Goal: Task Accomplishment & Management: Use online tool/utility

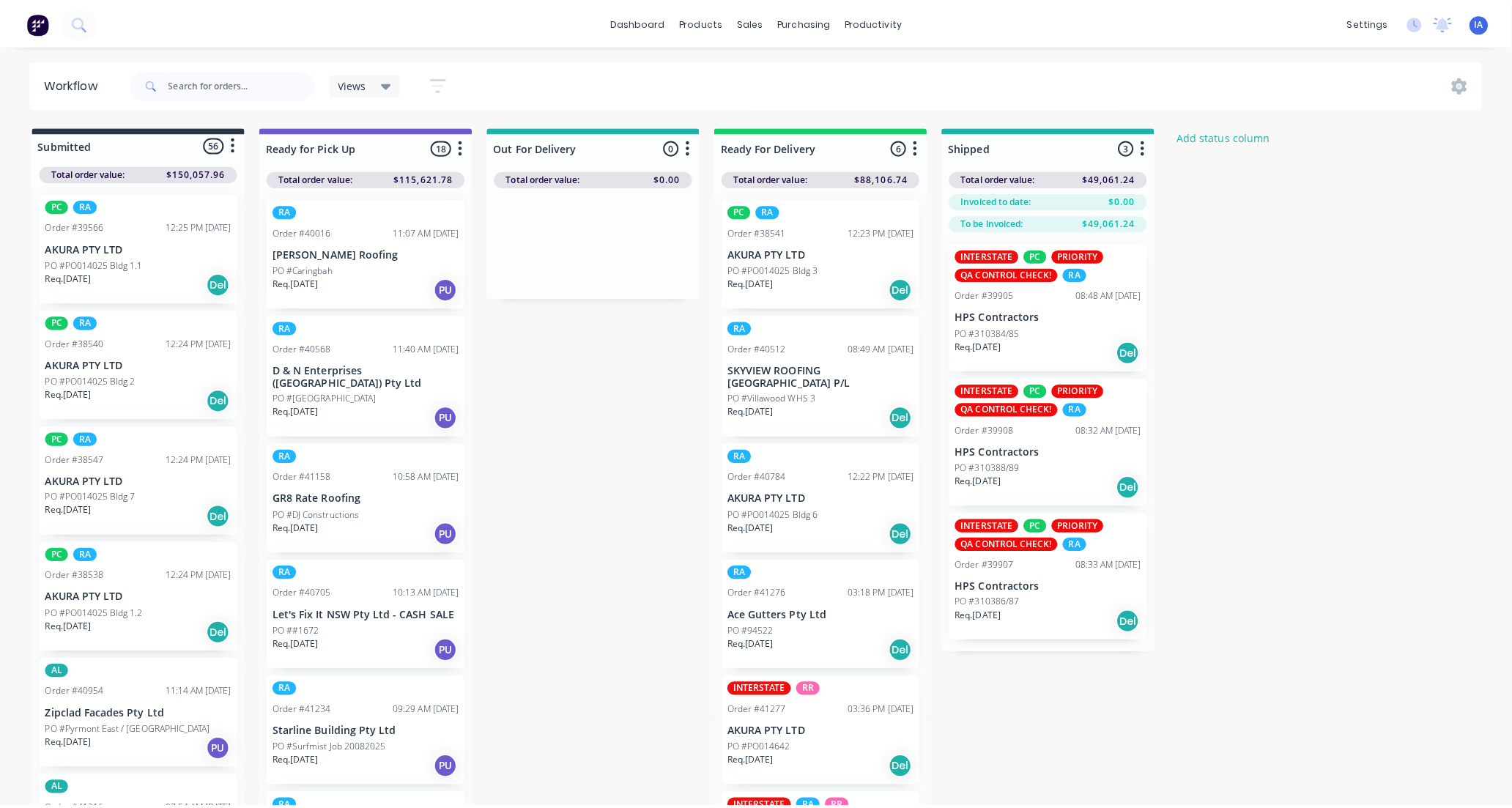
scroll to position [325, 0]
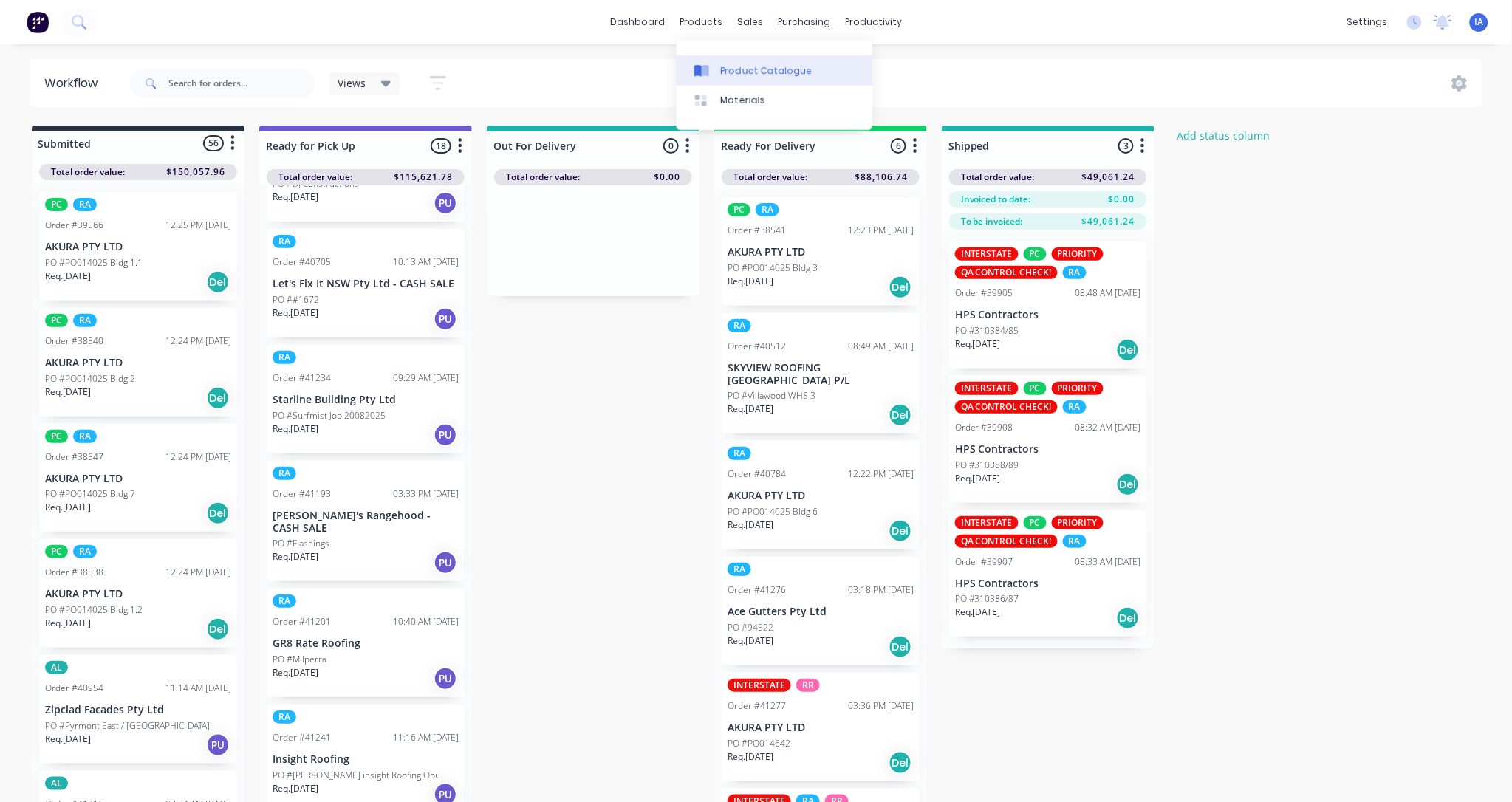
click at [751, 67] on div "Product Catalogue" at bounding box center [766, 71] width 92 height 13
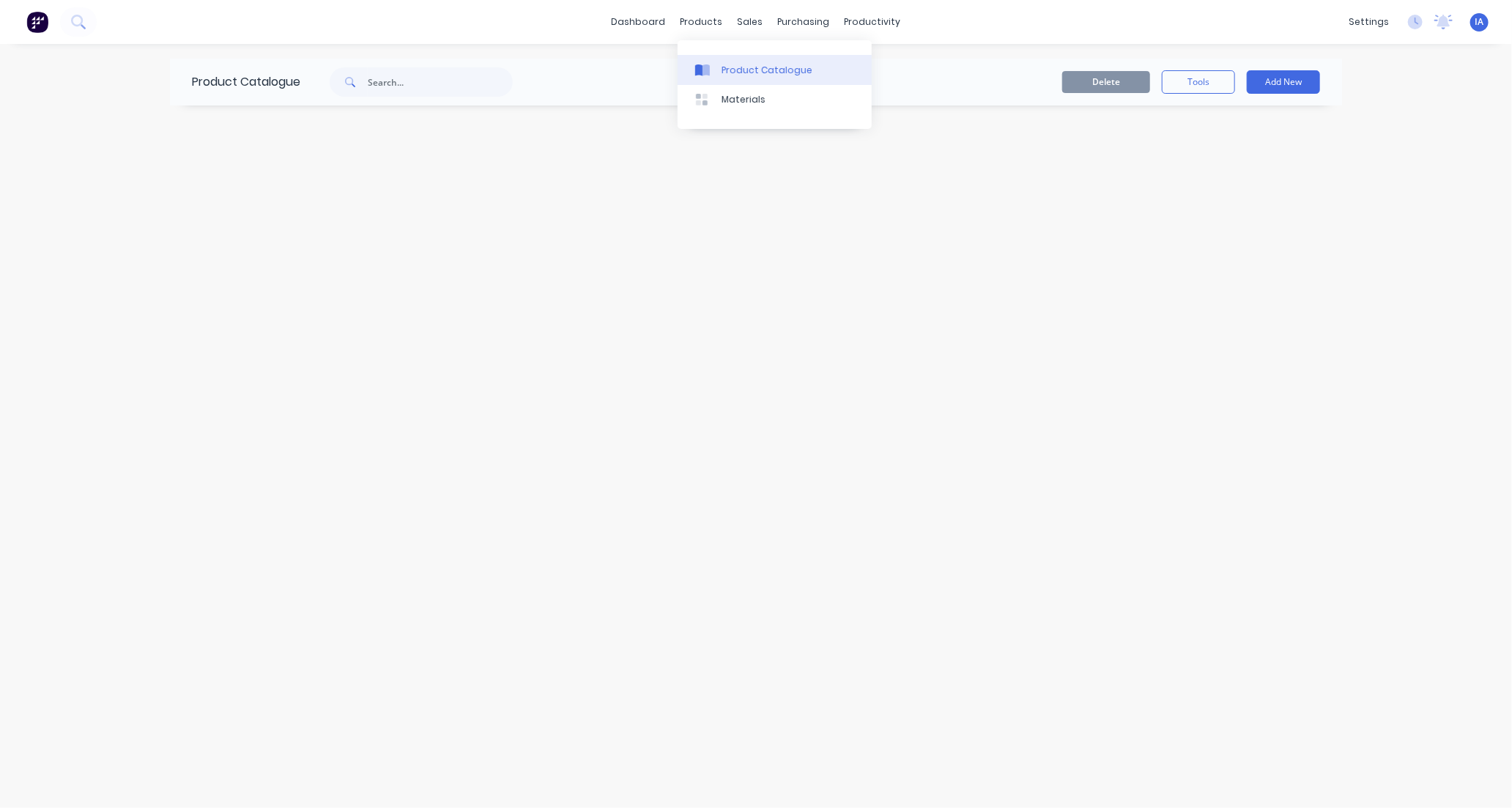
click at [746, 71] on div "Product Catalogue" at bounding box center [766, 70] width 91 height 13
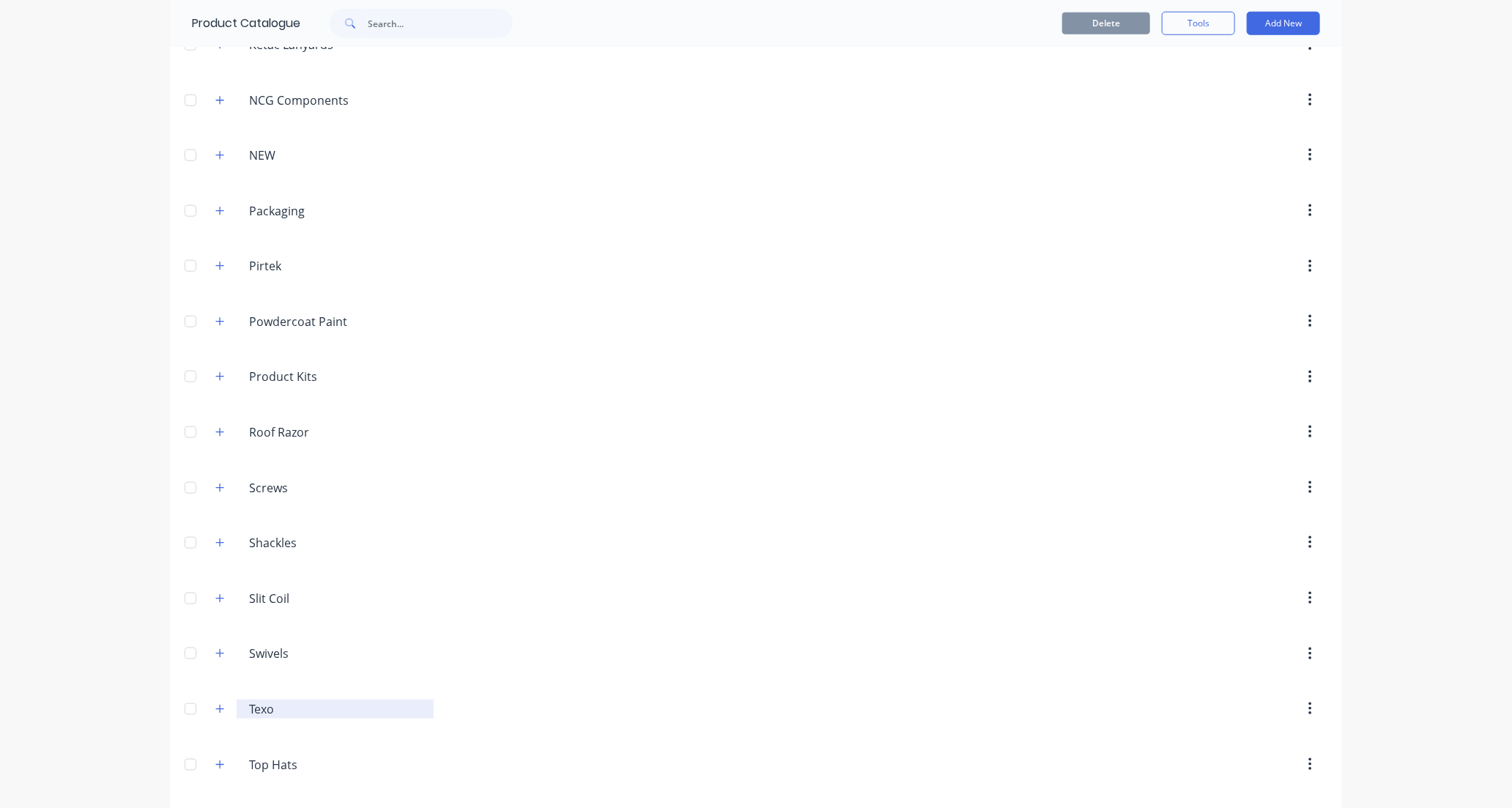
scroll to position [828, 0]
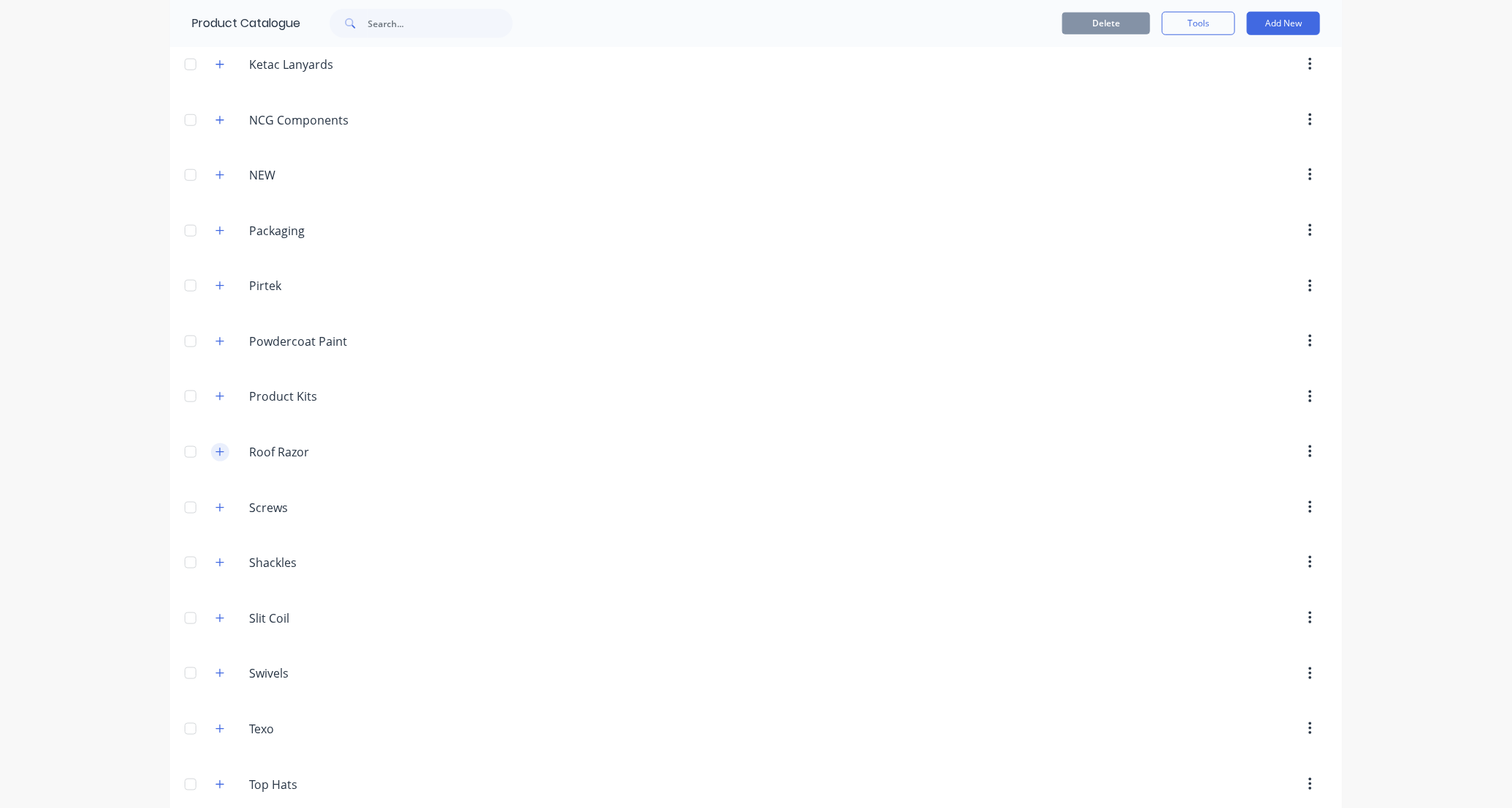
click at [215, 455] on icon "button" at bounding box center [219, 451] width 9 height 10
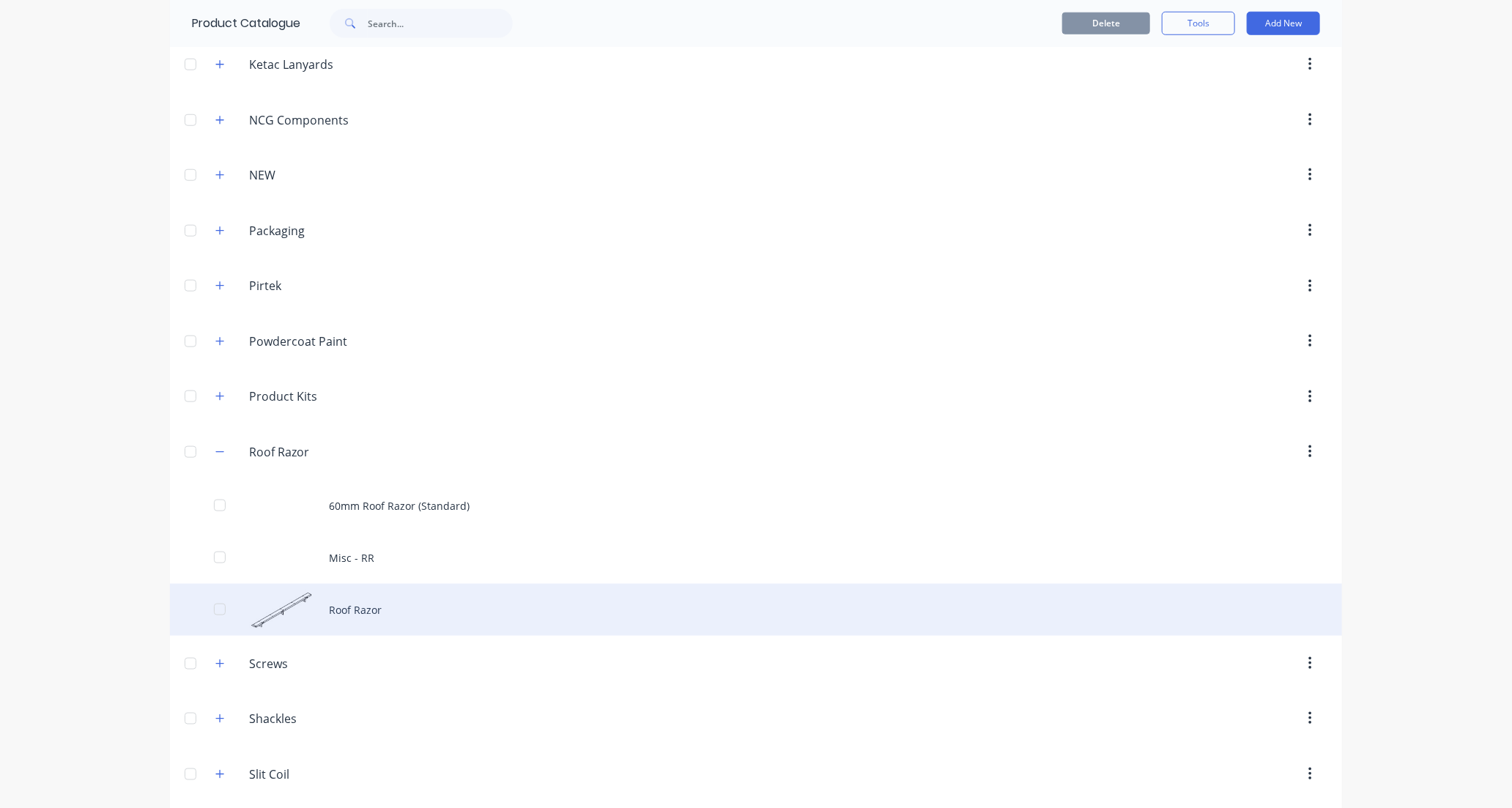
click at [465, 607] on div "Roof Razor" at bounding box center [756, 609] width 1172 height 52
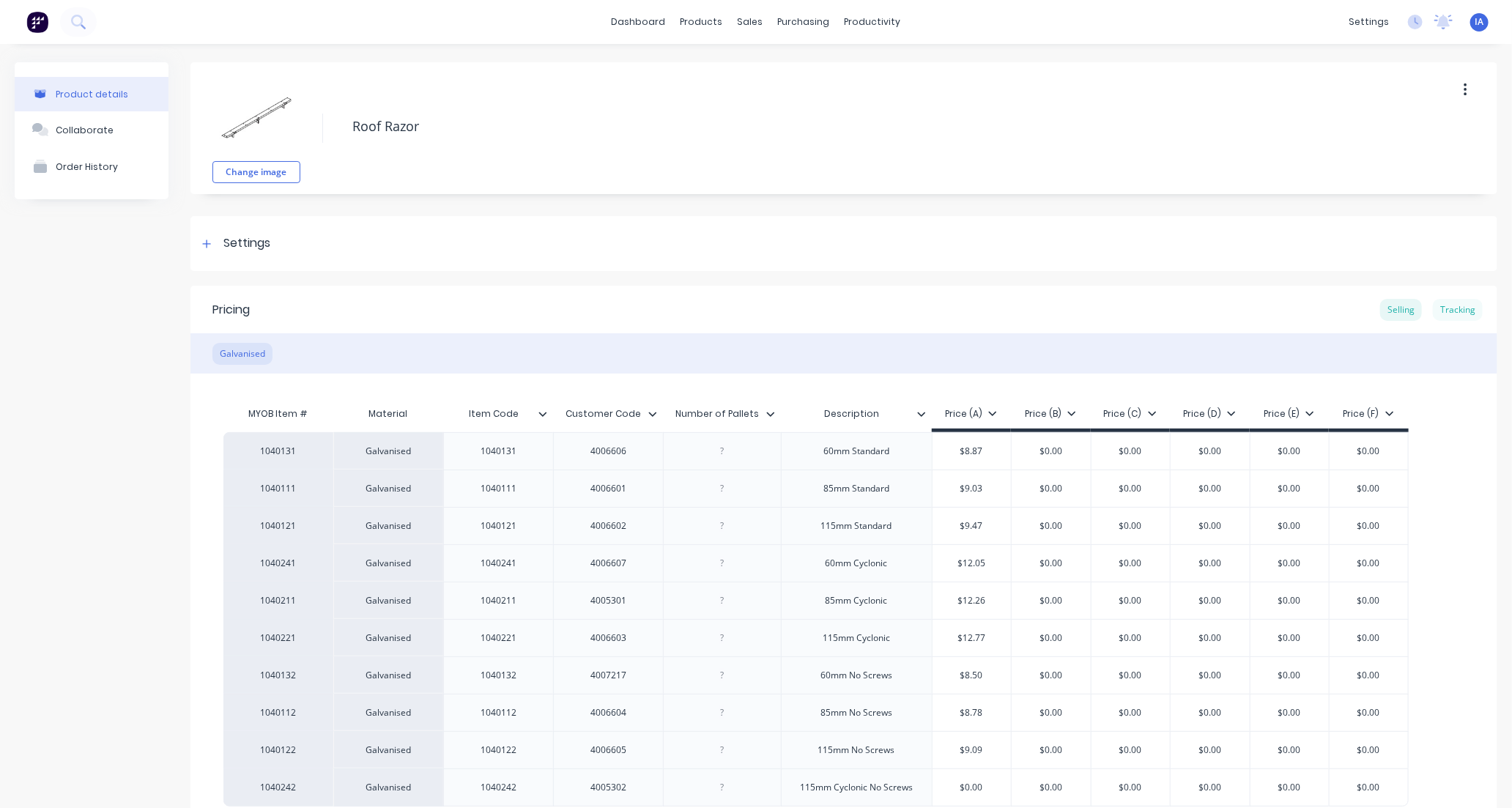
type textarea "x"
click at [1453, 308] on div "Tracking" at bounding box center [1458, 309] width 50 height 22
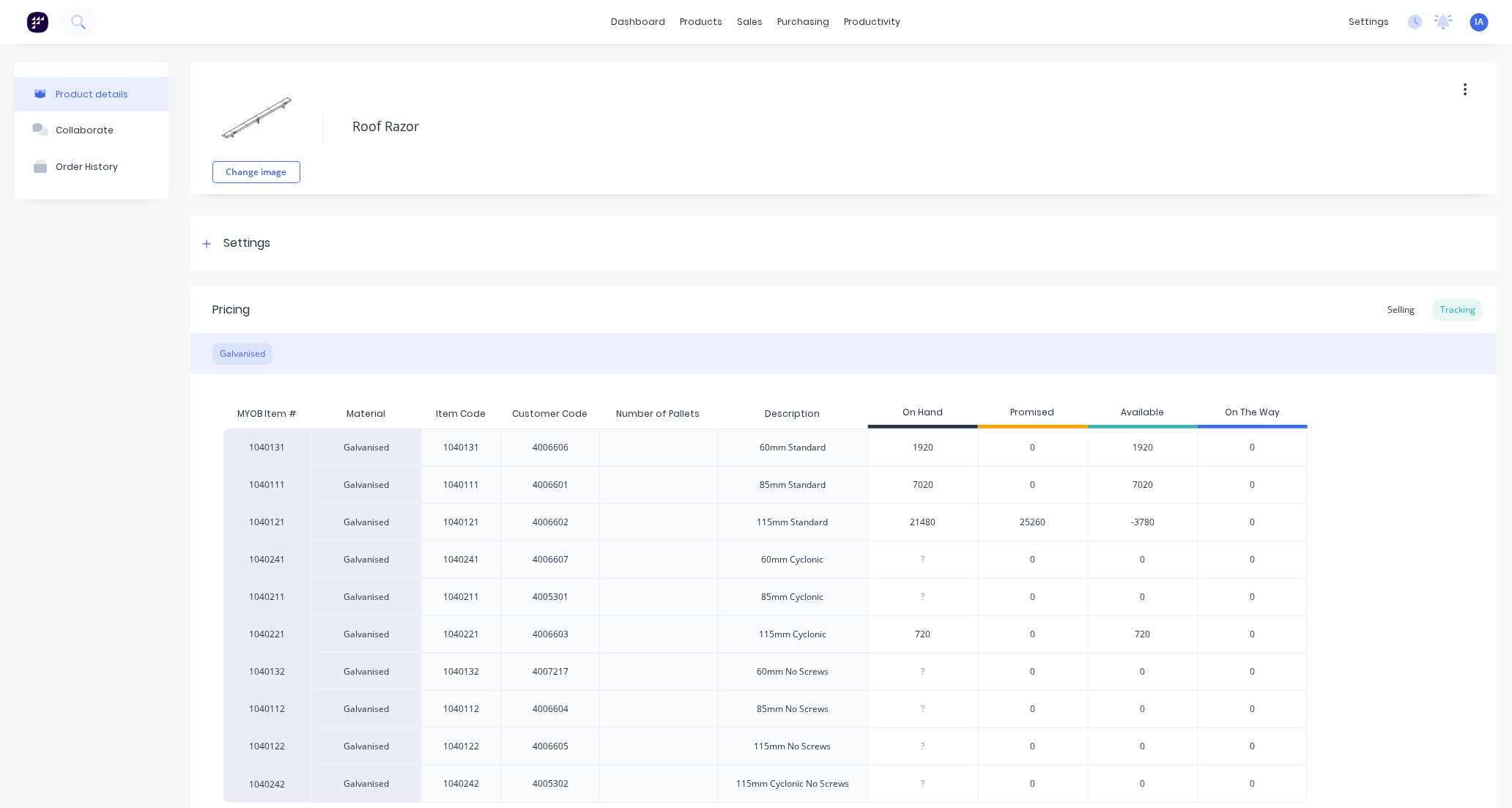
click at [919, 487] on input "7020" at bounding box center [923, 485] width 109 height 13
type input "70"
type textarea "x"
type input "7380"
type textarea "x"
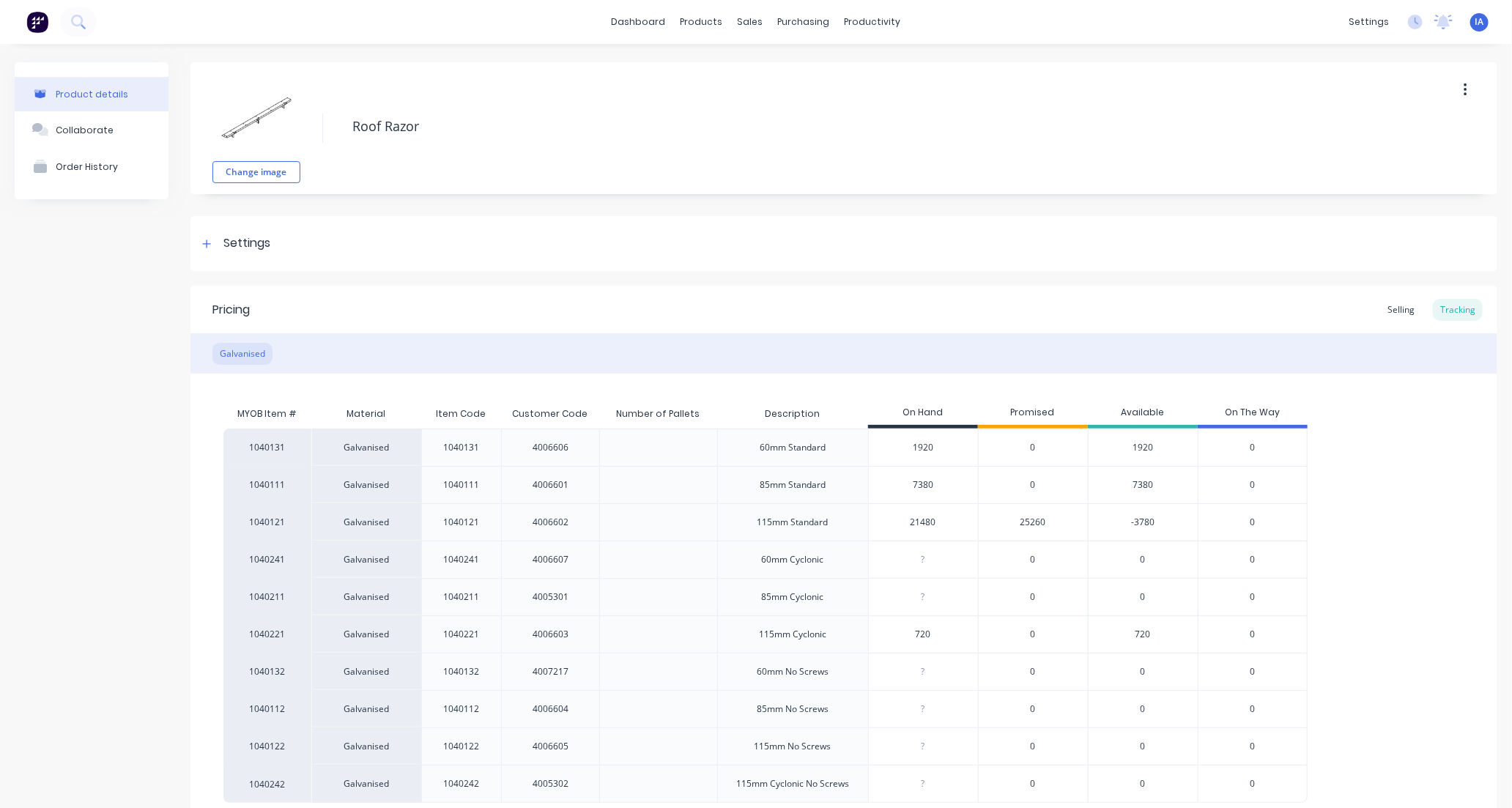
type input "7380"
click at [892, 520] on input "21480" at bounding box center [923, 522] width 109 height 13
click at [916, 519] on input "21480" at bounding box center [923, 522] width 109 height 13
type input "2"
type textarea "x"
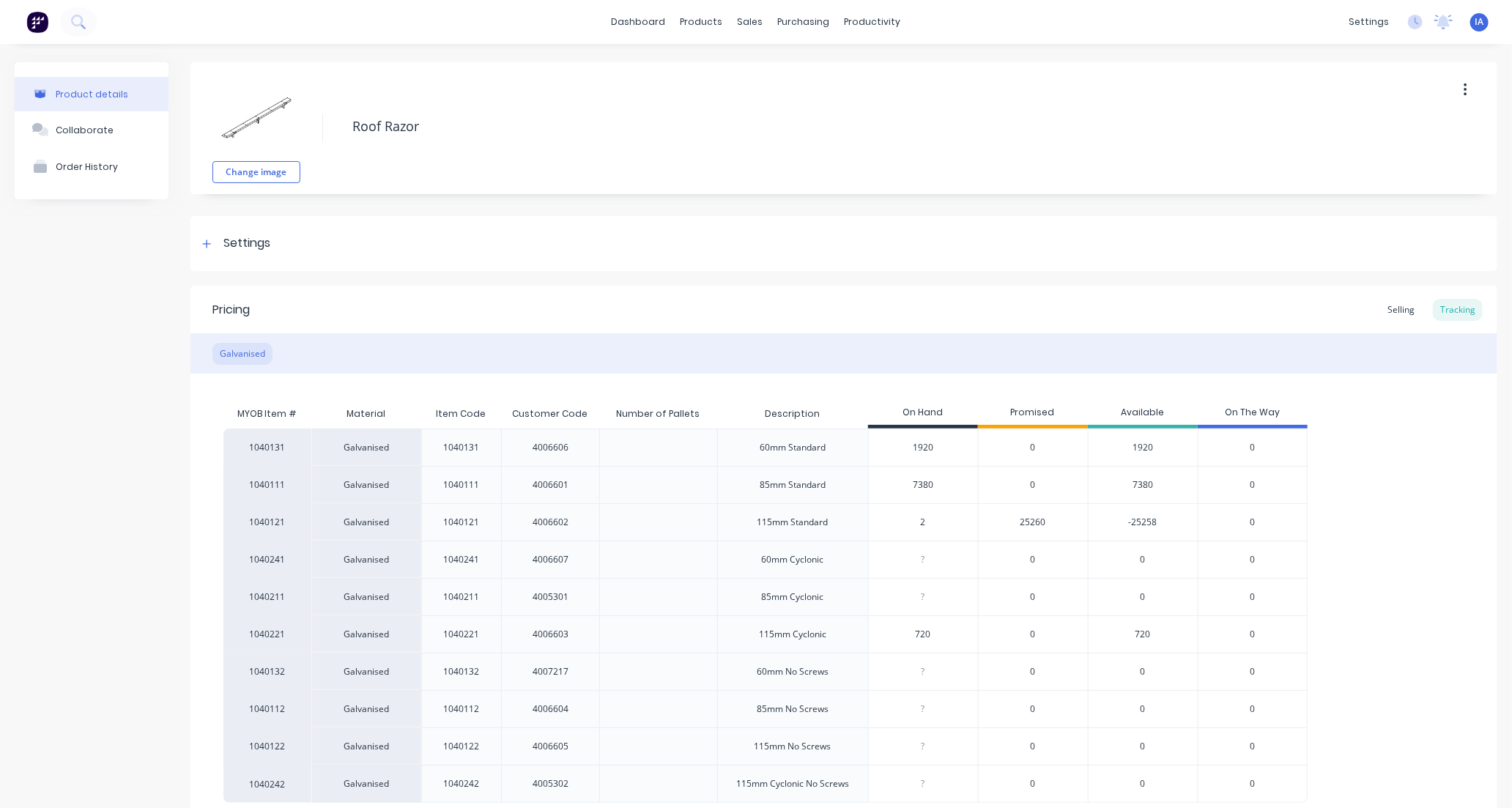
type input "24"
type textarea "x"
type input "24000"
type textarea "x"
type input "24000"
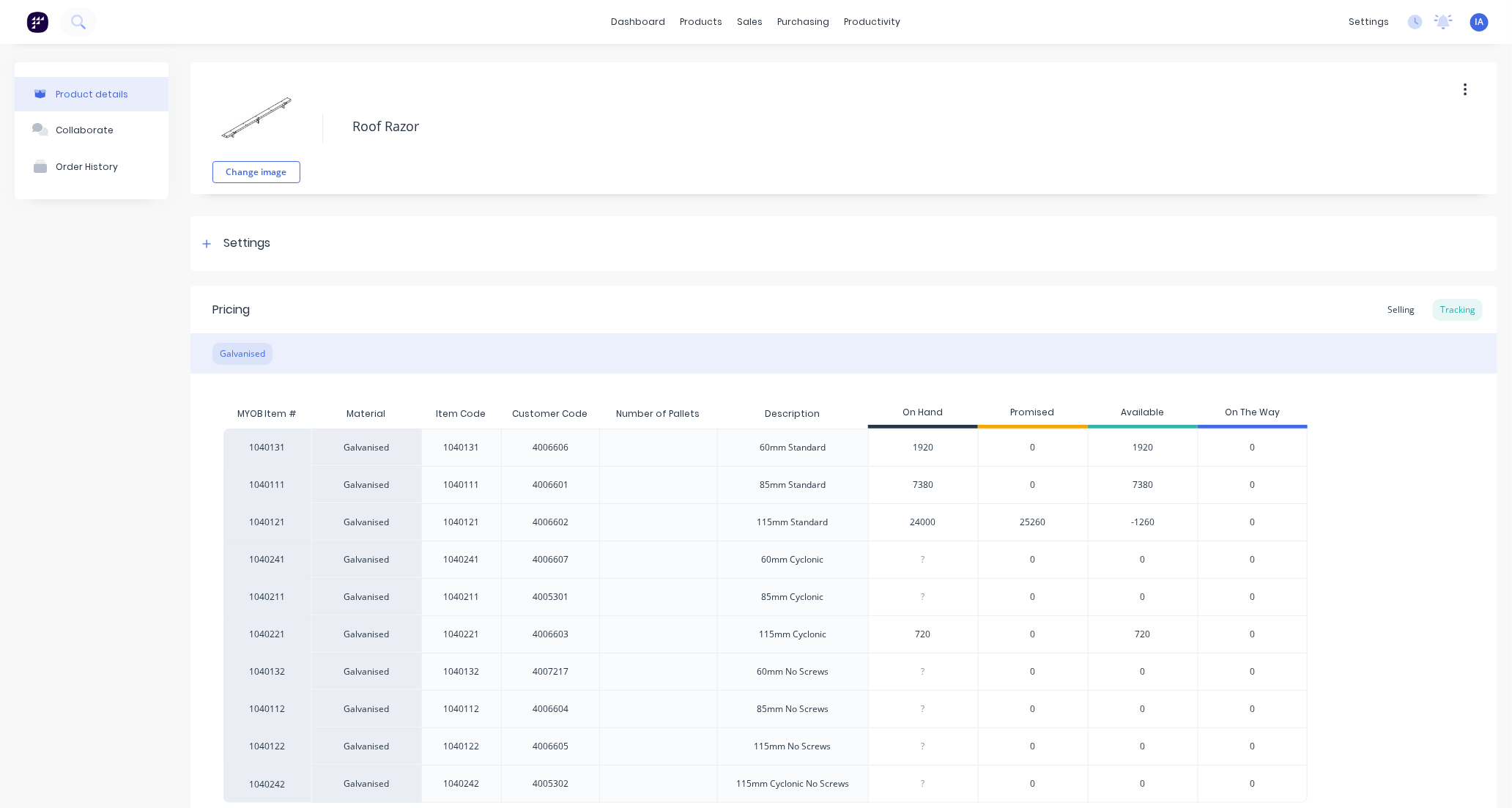
click at [1394, 589] on div "1040131 Galvanised 1040131 4006606 60mm Standard 1920 0 1920 0 1040111 Galvanis…" at bounding box center [844, 615] width 1241 height 374
click at [1351, 577] on div "1040131 Galvanised 1040131 4006606 60mm Standard 1920 0 1920 0 1040111 Galvanis…" at bounding box center [844, 615] width 1241 height 374
click at [1394, 559] on div "1040131 Galvanised 1040131 4006606 60mm Standard 1920 0 1920 0 1040111 Galvanis…" at bounding box center [844, 615] width 1241 height 374
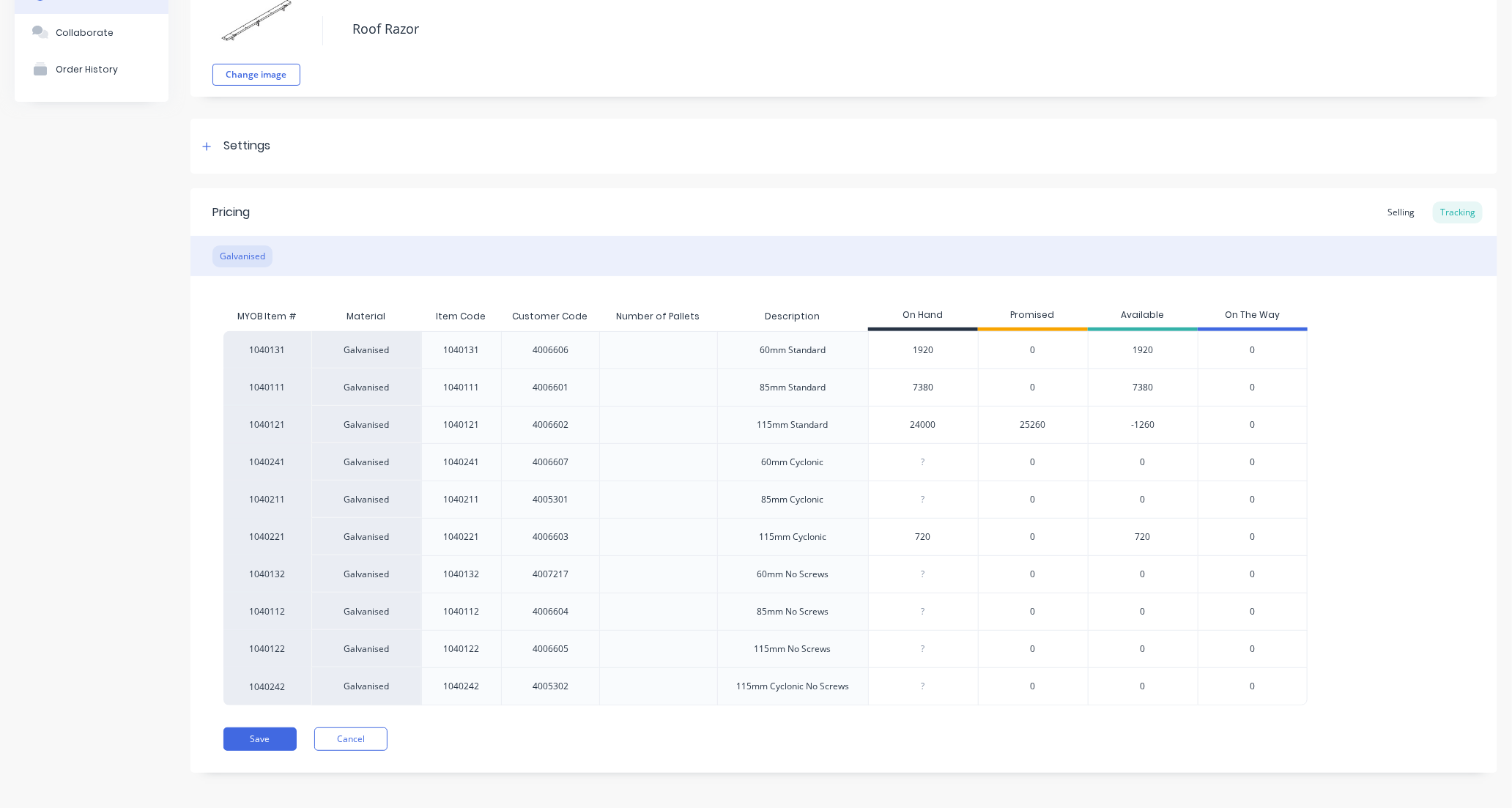
scroll to position [103, 0]
click at [259, 736] on button "Save" at bounding box center [260, 733] width 73 height 23
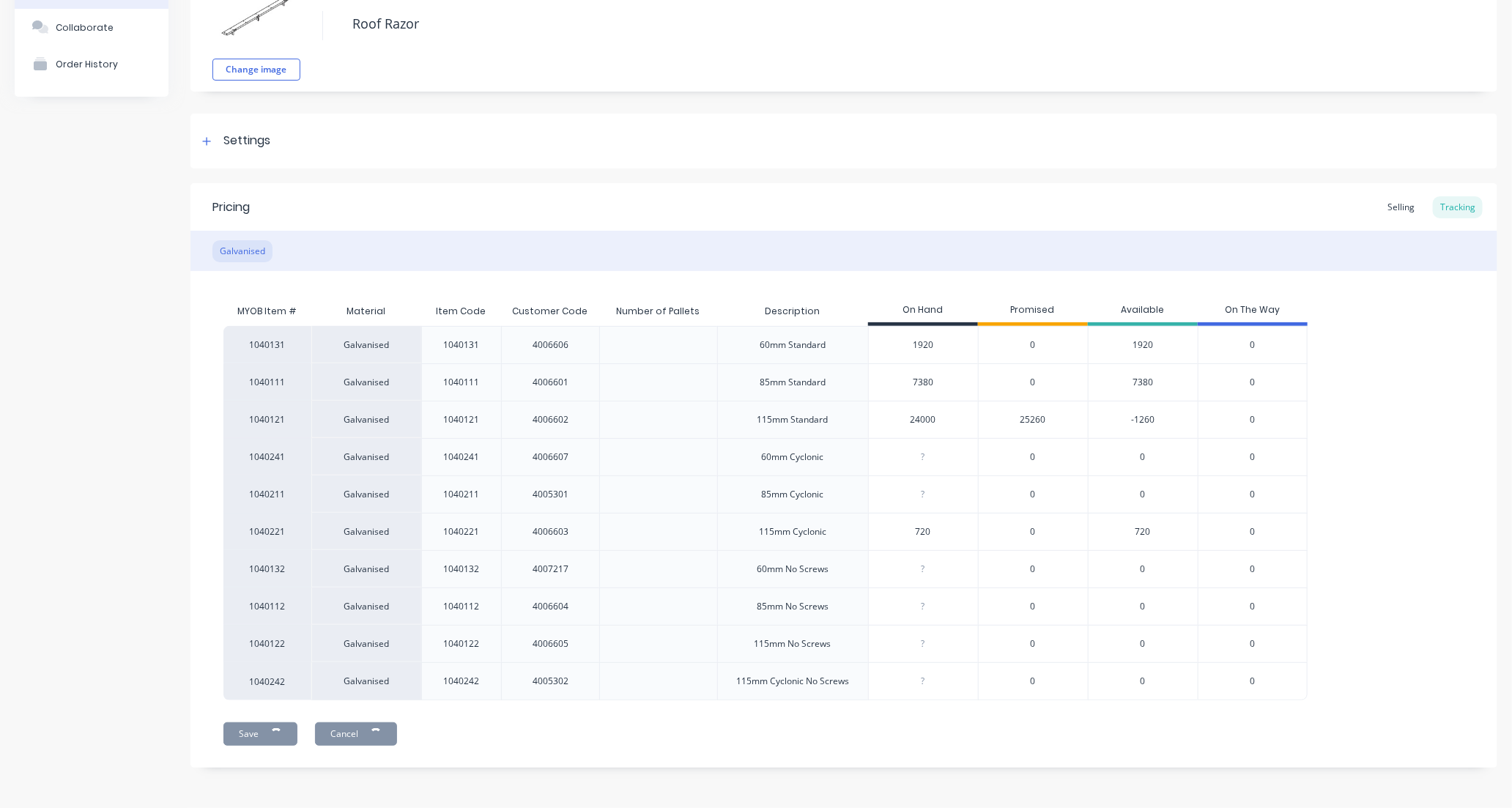
type textarea "x"
